Goal: Complete application form

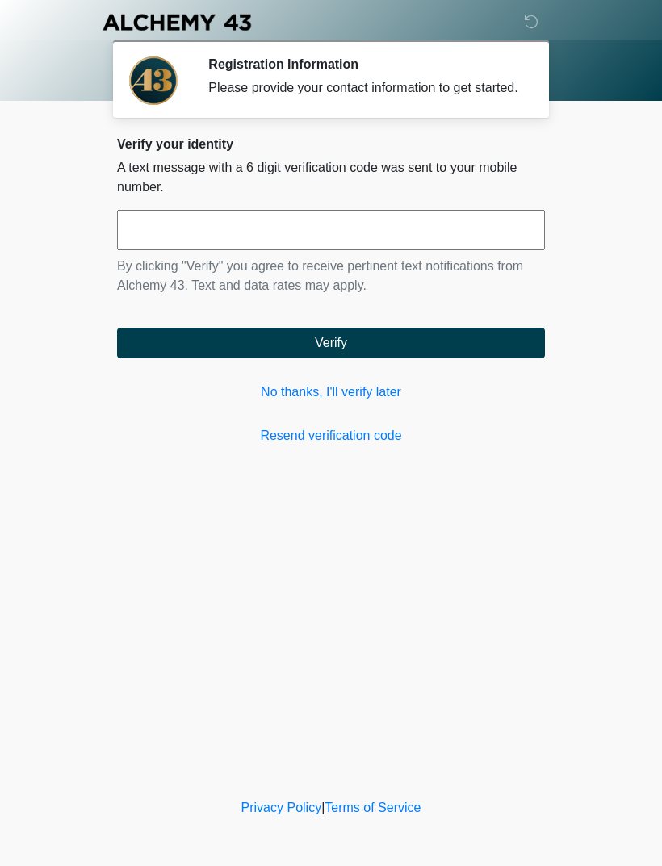
click at [457, 250] on input "text" at bounding box center [331, 230] width 428 height 40
type input "******"
click at [503, 358] on button "Verify" at bounding box center [331, 343] width 428 height 31
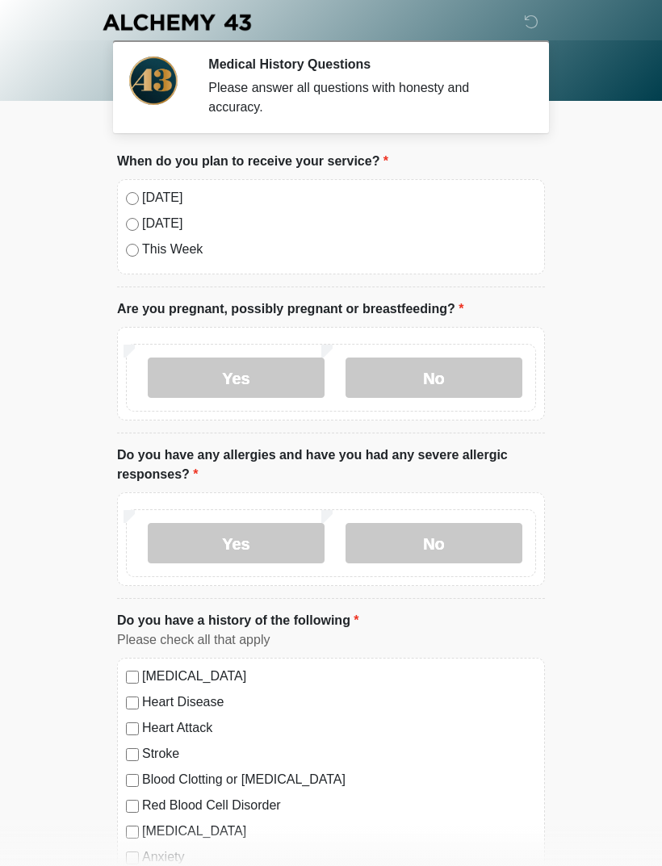
click at [166, 190] on label "[DATE]" at bounding box center [339, 197] width 394 height 19
click at [468, 368] on label "No" at bounding box center [433, 377] width 177 height 40
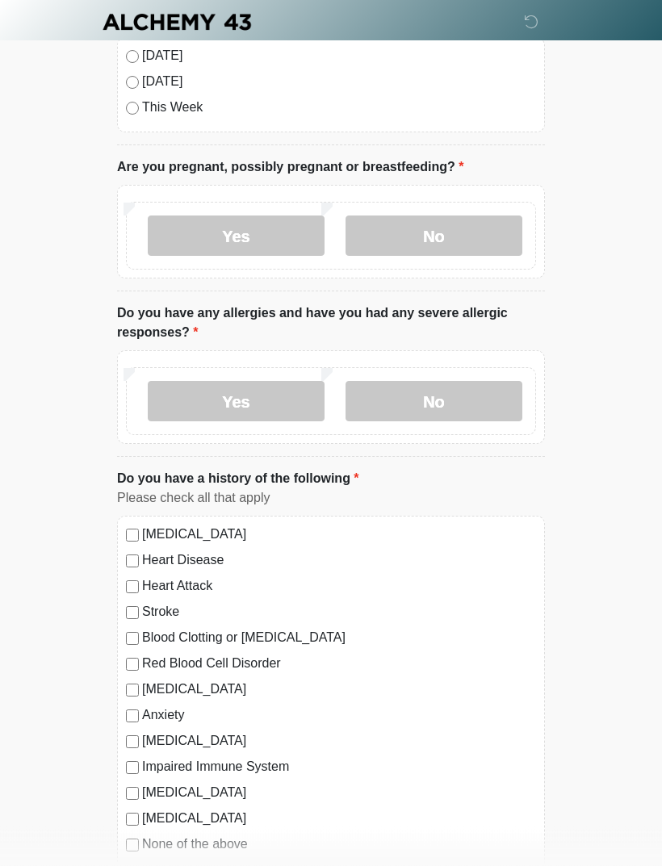
scroll to position [144, 0]
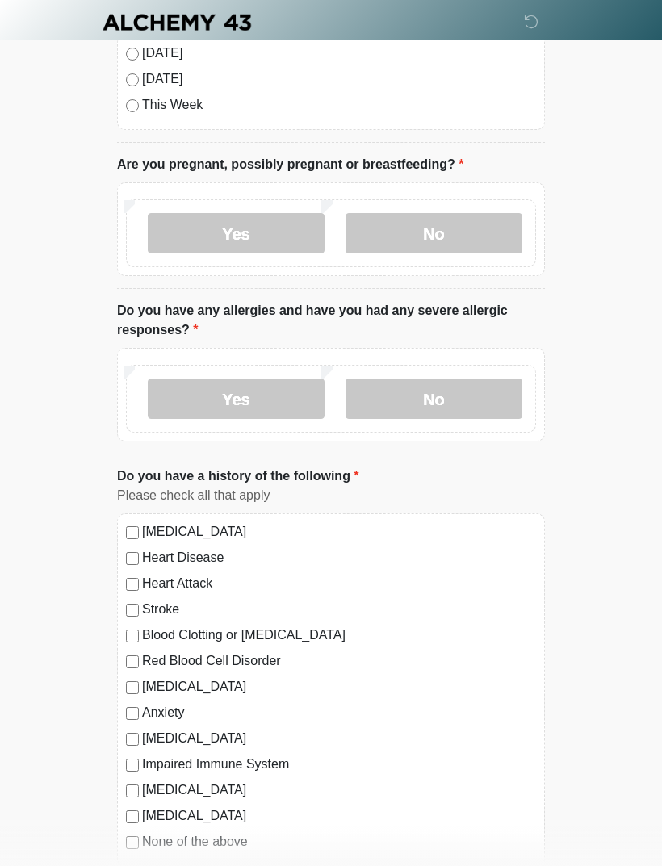
click at [483, 415] on label "No" at bounding box center [433, 398] width 177 height 40
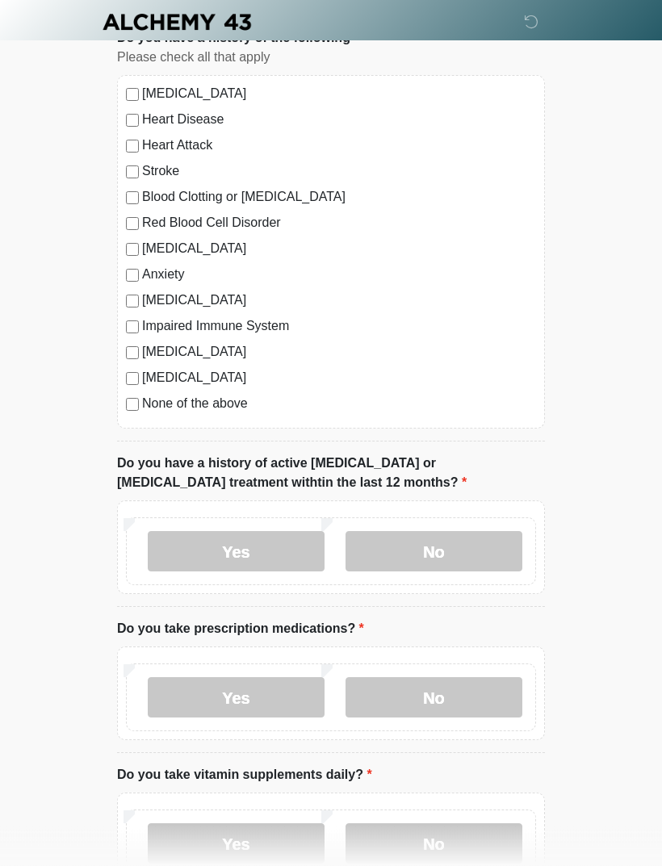
scroll to position [583, 0]
click at [211, 406] on label "None of the above" at bounding box center [339, 403] width 394 height 19
click at [443, 555] on label "No" at bounding box center [433, 551] width 177 height 40
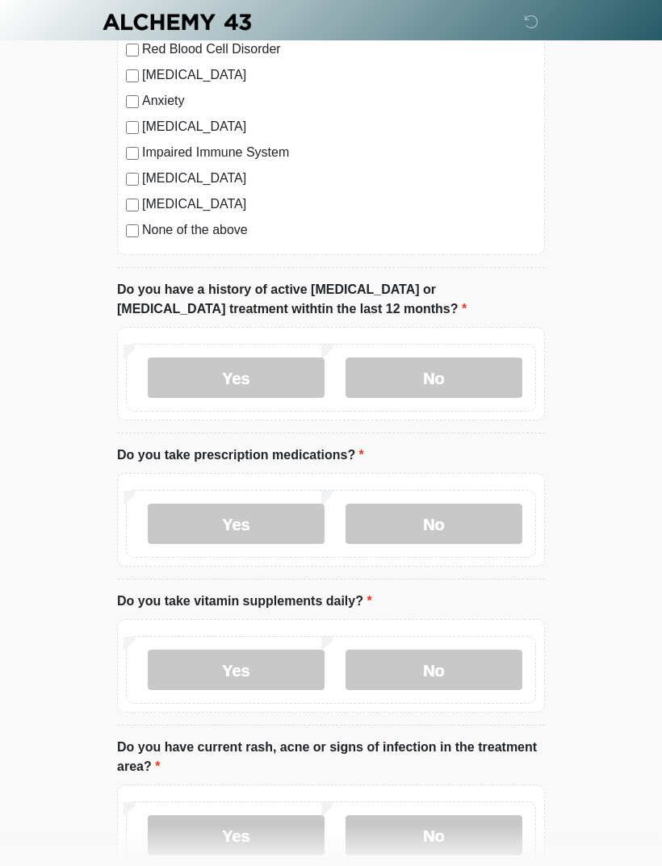
click at [465, 535] on label "No" at bounding box center [433, 524] width 177 height 40
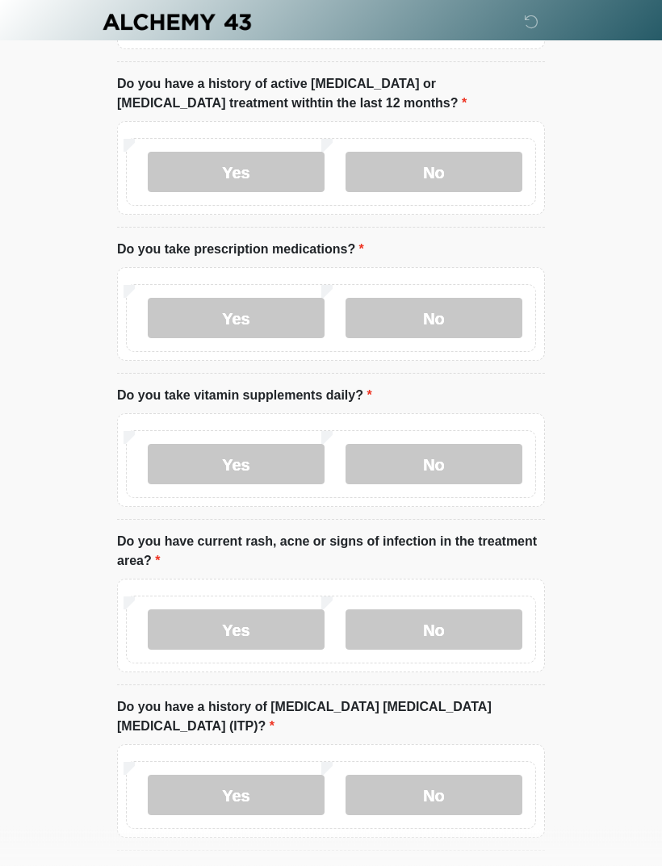
scroll to position [963, 0]
click at [431, 463] on label "No" at bounding box center [433, 463] width 177 height 40
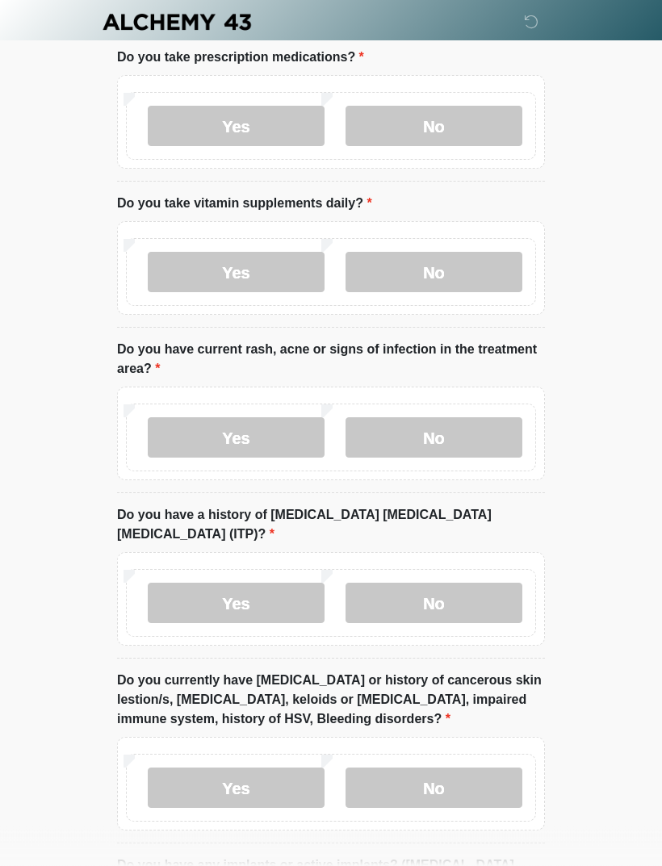
scroll to position [1154, 0]
click at [481, 440] on label "No" at bounding box center [433, 437] width 177 height 40
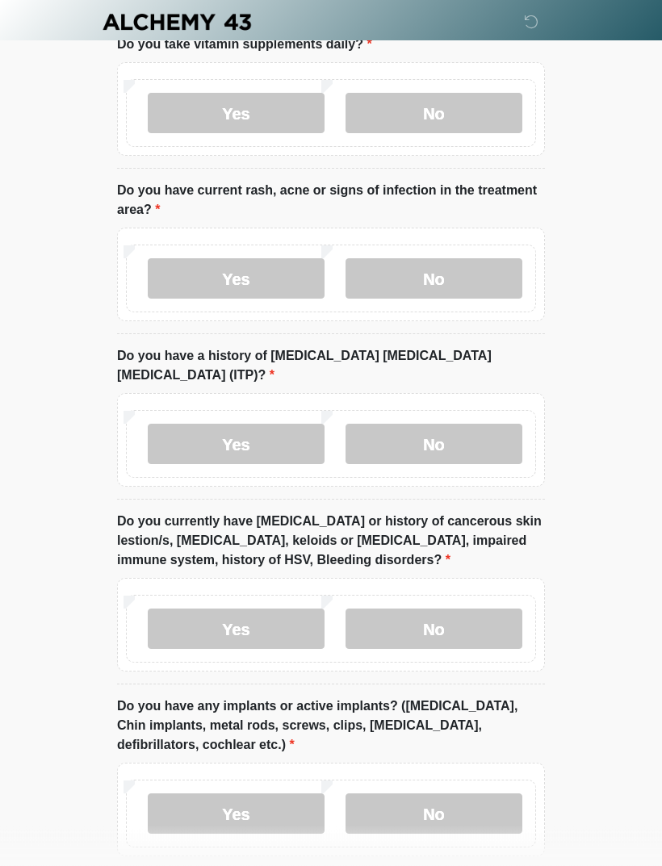
scroll to position [1313, 0]
click at [466, 424] on label "No" at bounding box center [433, 444] width 177 height 40
click at [487, 608] on label "No" at bounding box center [433, 628] width 177 height 40
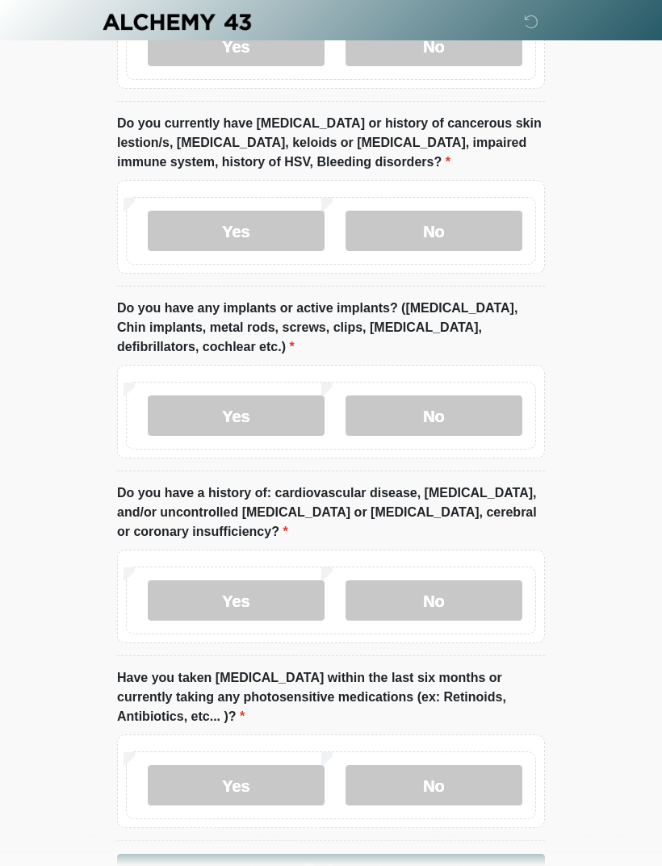
scroll to position [1711, 0]
click at [481, 395] on label "No" at bounding box center [433, 415] width 177 height 40
click at [454, 581] on label "No" at bounding box center [433, 599] width 177 height 40
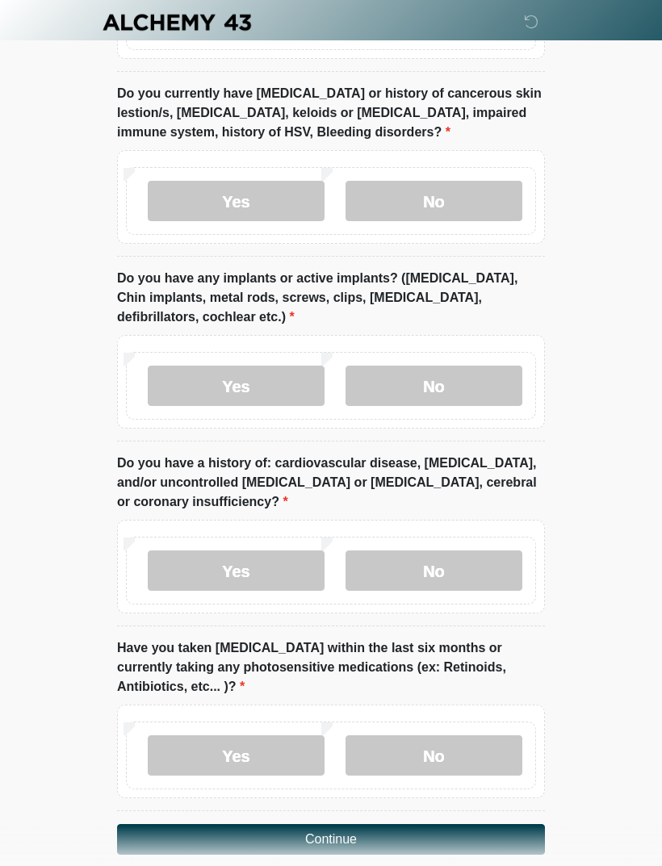
click at [484, 736] on label "No" at bounding box center [433, 755] width 177 height 40
click at [432, 829] on button "Continue" at bounding box center [331, 839] width 428 height 31
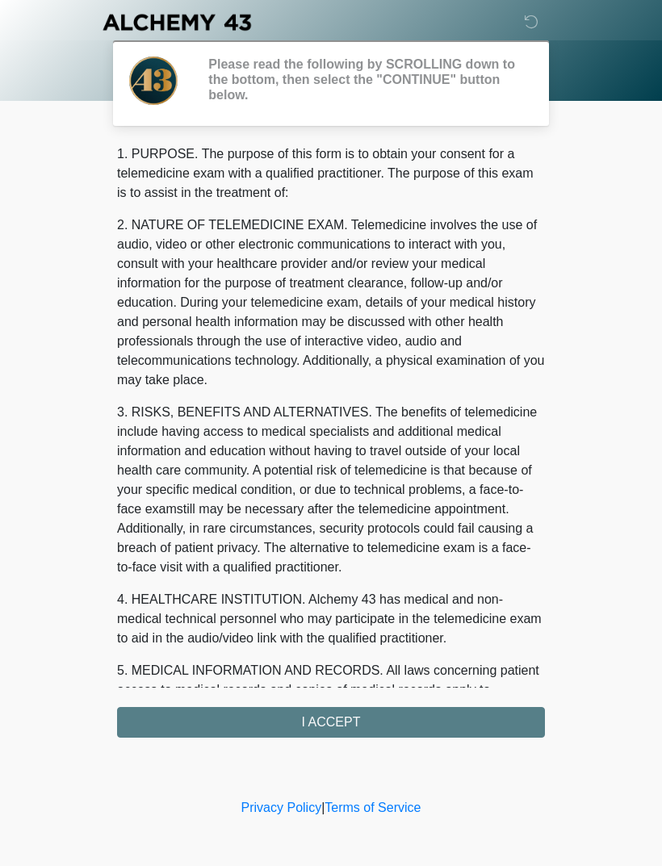
scroll to position [0, 0]
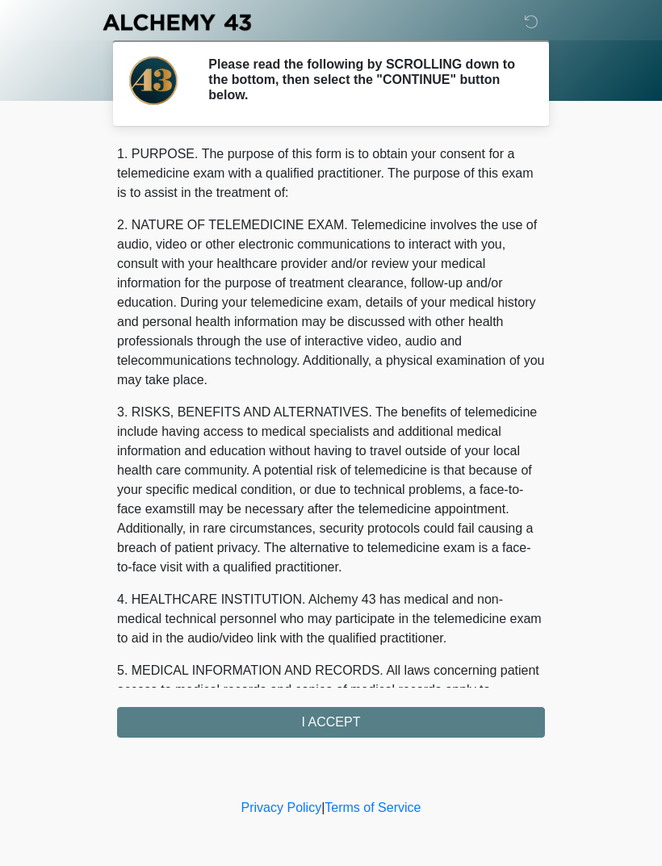
click at [435, 733] on div "1. PURPOSE. The purpose of this form is to obtain your consent for a telemedici…" at bounding box center [331, 440] width 428 height 593
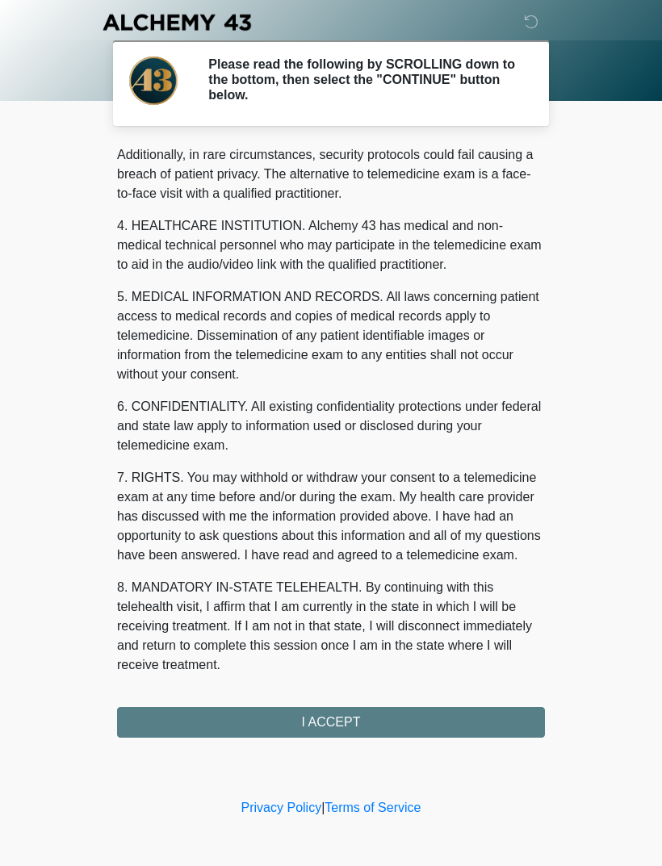
scroll to position [393, 0]
click at [434, 724] on button "I ACCEPT" at bounding box center [331, 722] width 428 height 31
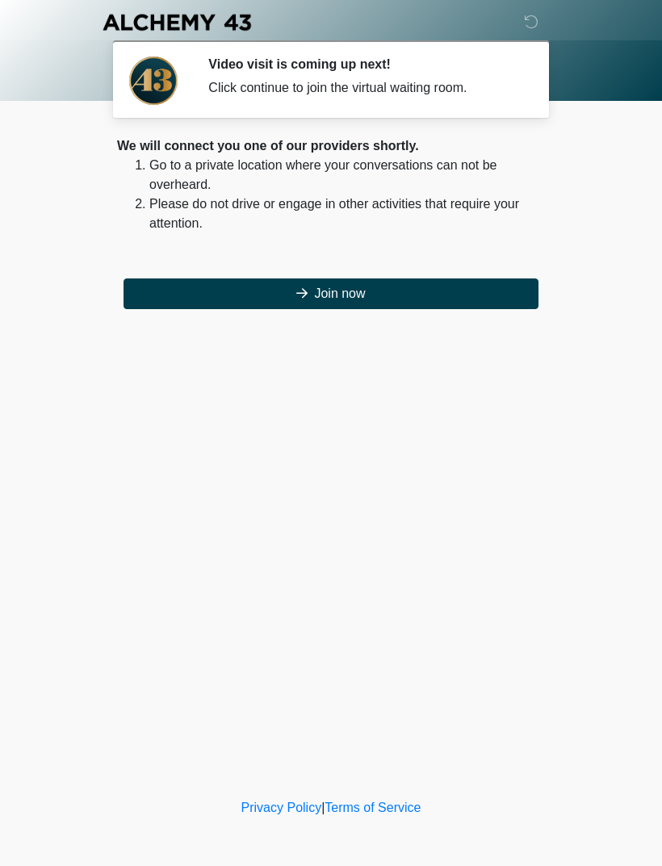
click at [474, 303] on button "Join now" at bounding box center [330, 293] width 415 height 31
